Goal: Task Accomplishment & Management: Use online tool/utility

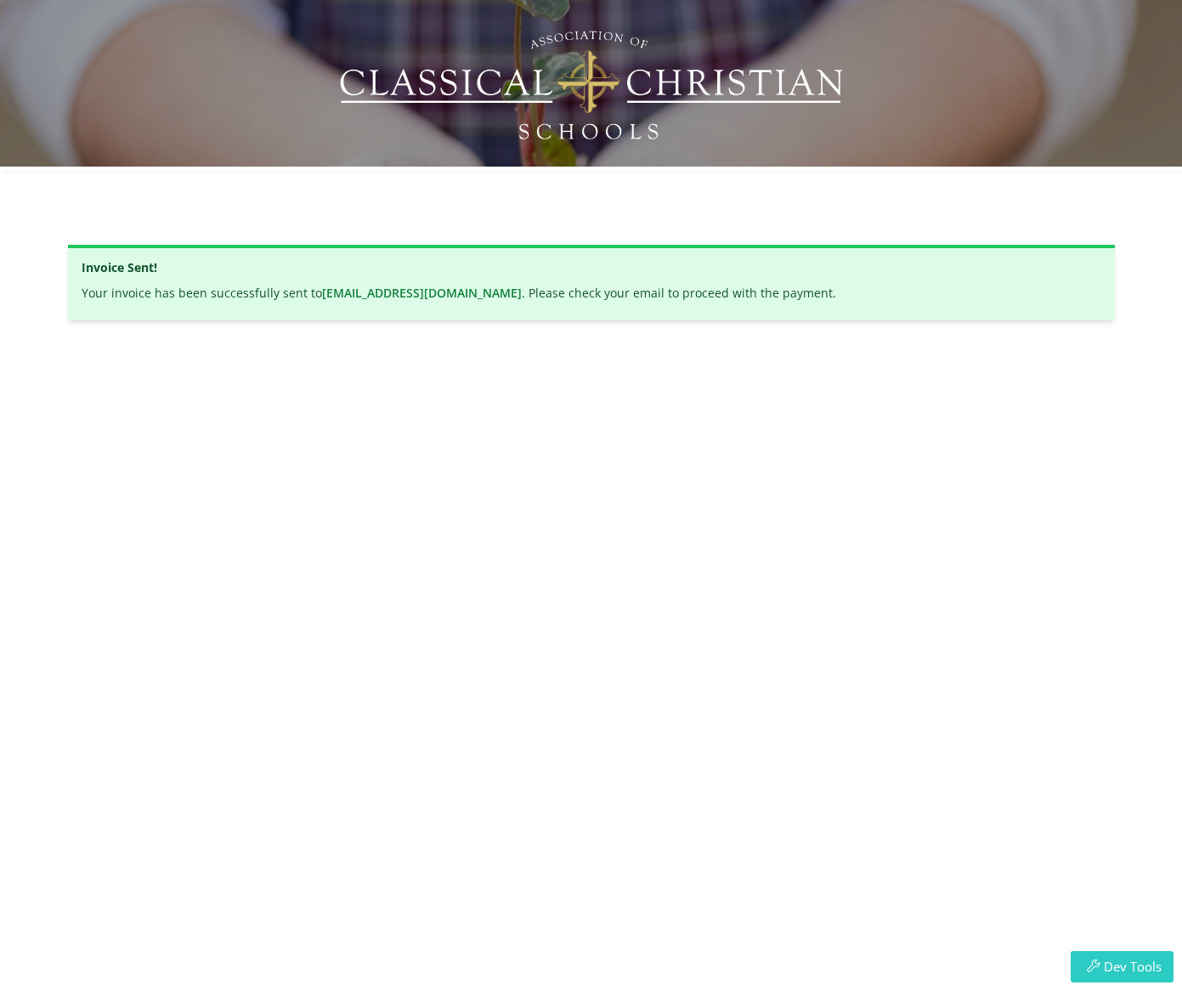
click at [1109, 955] on button "Dev Tools" at bounding box center [1122, 967] width 102 height 32
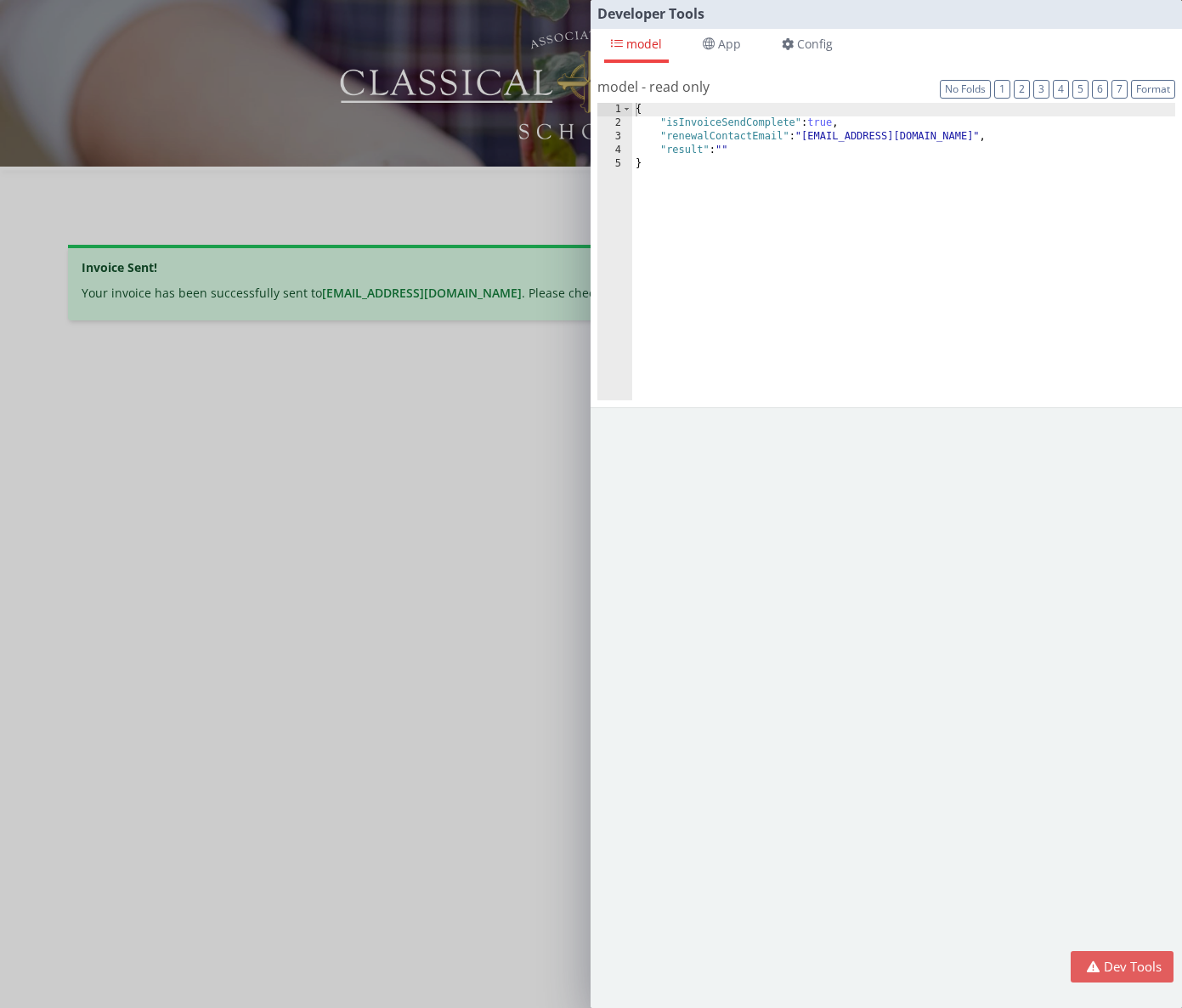
click at [507, 614] on div "Developer Tools model App Params Log (1) Misc Windows Config model - read only …" at bounding box center [591, 504] width 1182 height 1008
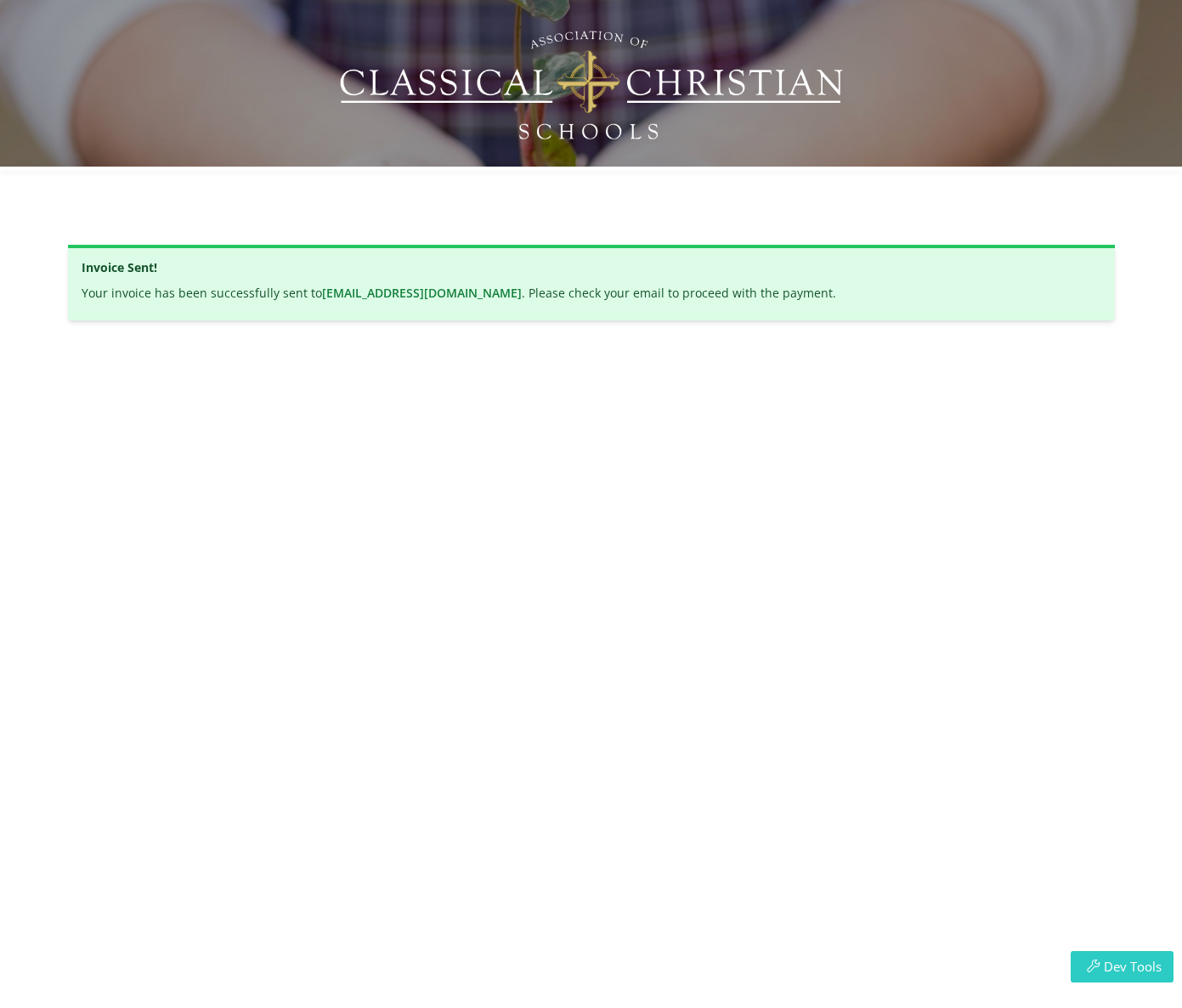
click at [1089, 980] on button "Dev Tools" at bounding box center [1122, 967] width 102 height 32
click at [1119, 951] on button "Dev Tools" at bounding box center [1122, 967] width 102 height 32
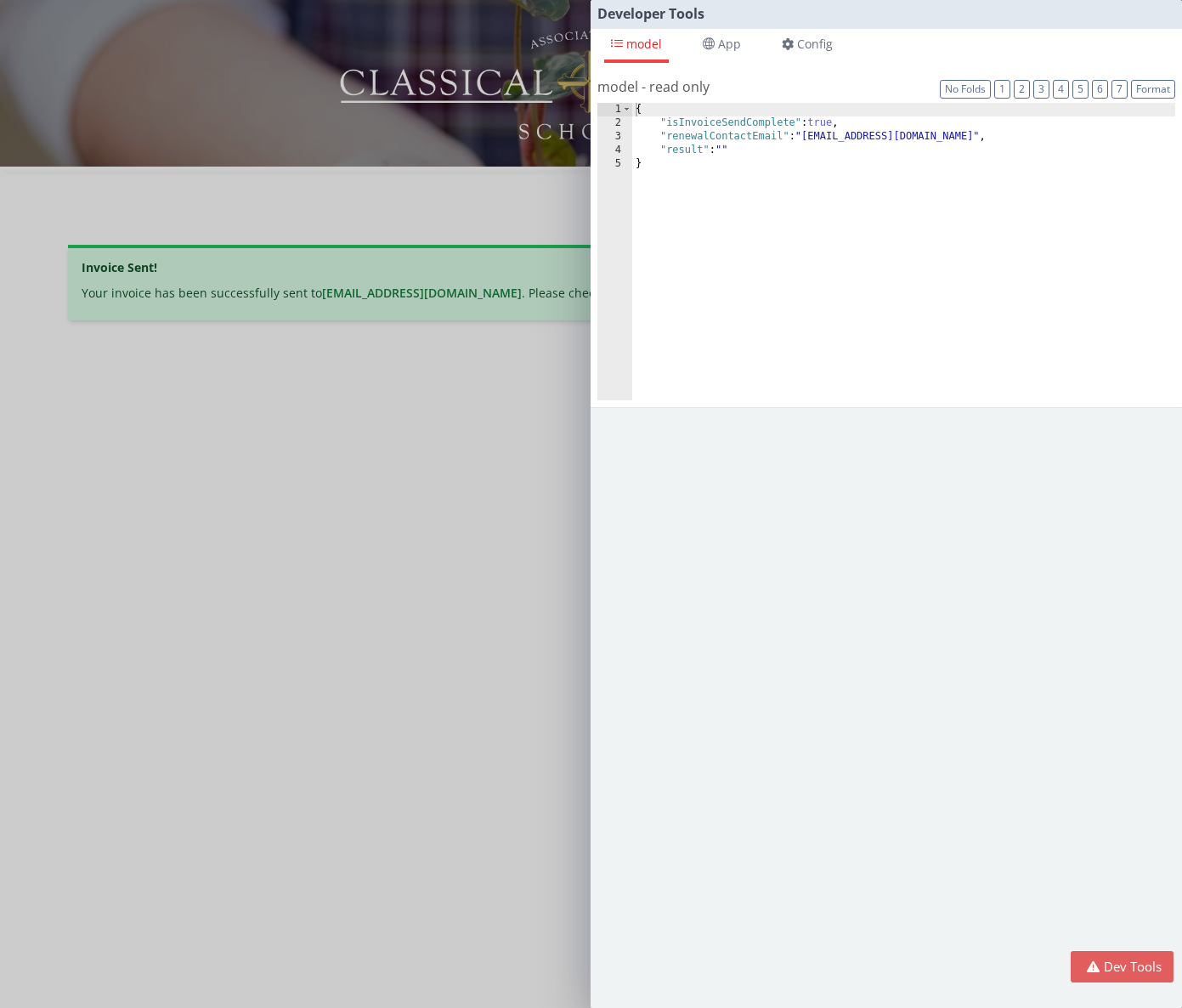
click at [549, 546] on div "Developer Tools model App Params Log (1) Misc Windows Config model - read only …" at bounding box center [591, 504] width 1182 height 1008
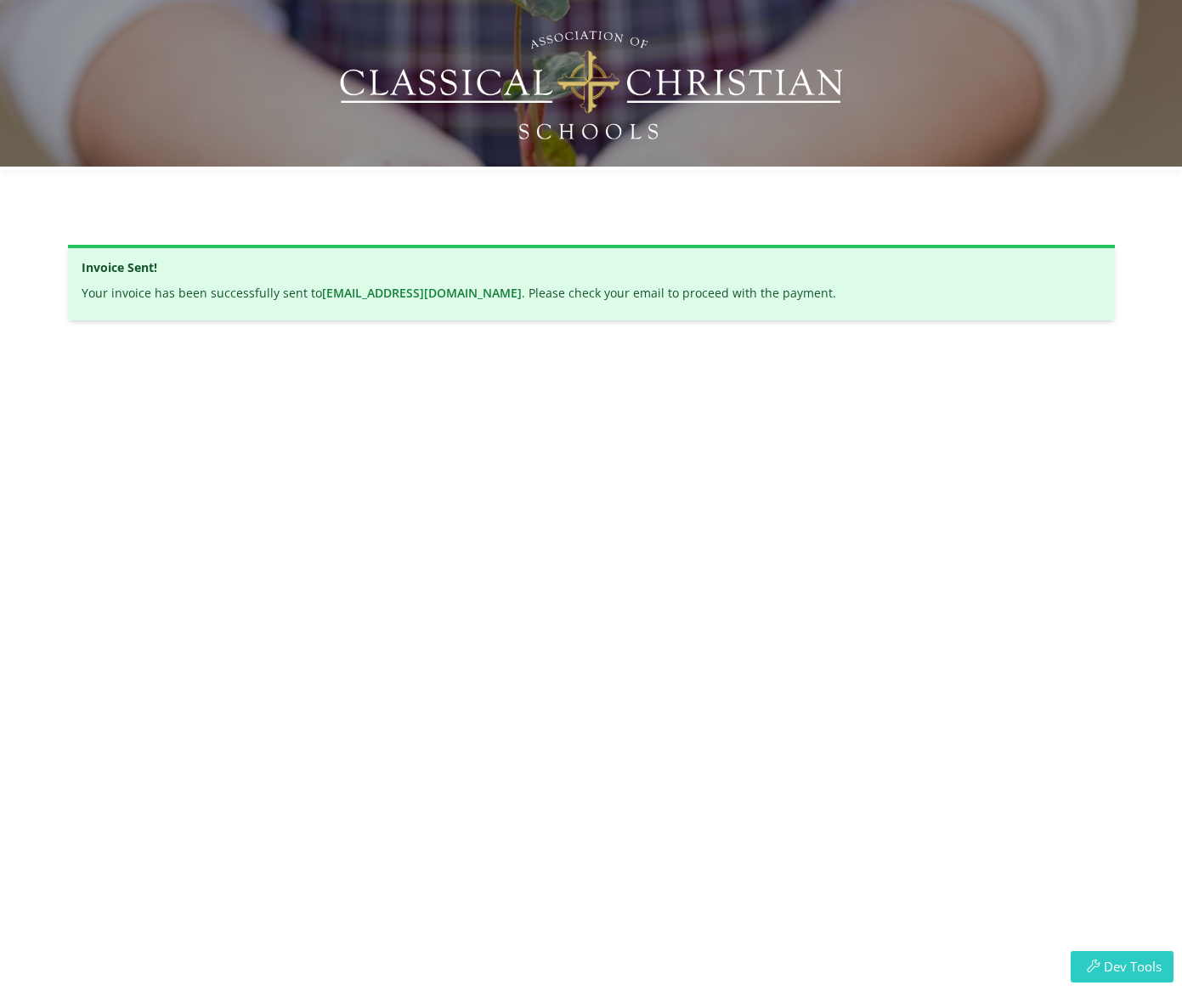
click at [1116, 969] on button "Dev Tools" at bounding box center [1122, 967] width 102 height 32
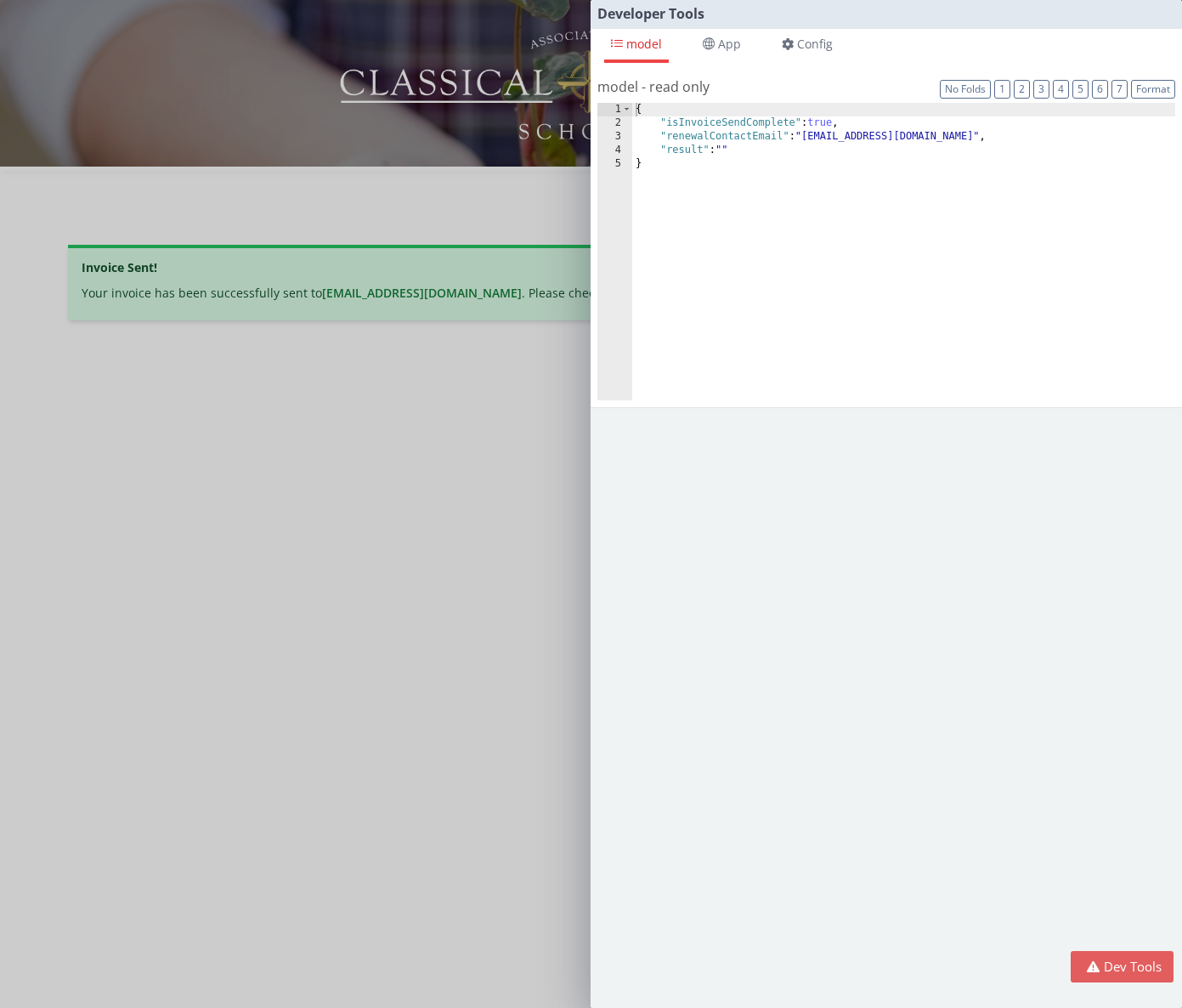
click at [559, 410] on div "Developer Tools model App Params Log (1) Misc Windows Config model - read only …" at bounding box center [591, 504] width 1182 height 1008
